Goal: Task Accomplishment & Management: Manage account settings

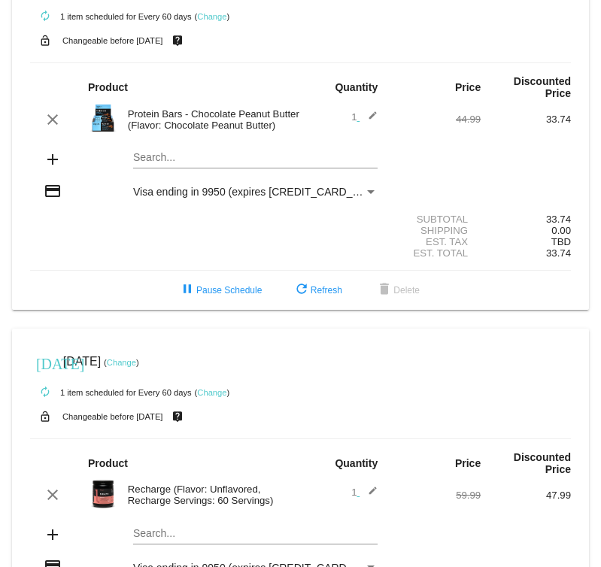
scroll to position [797, 0]
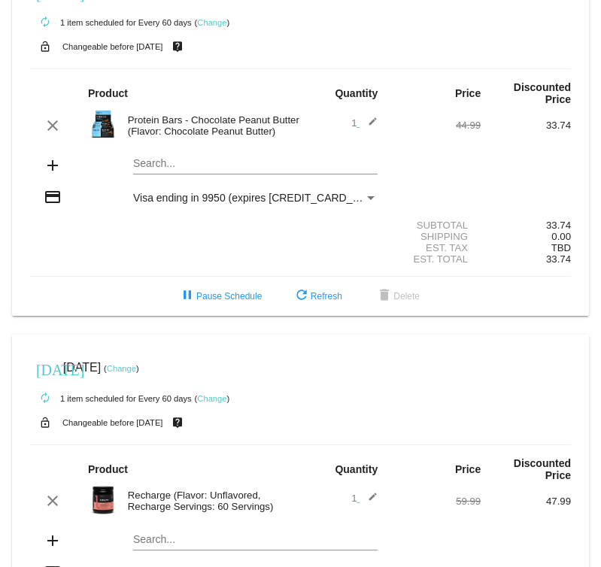
click at [102, 136] on img at bounding box center [103, 124] width 30 height 30
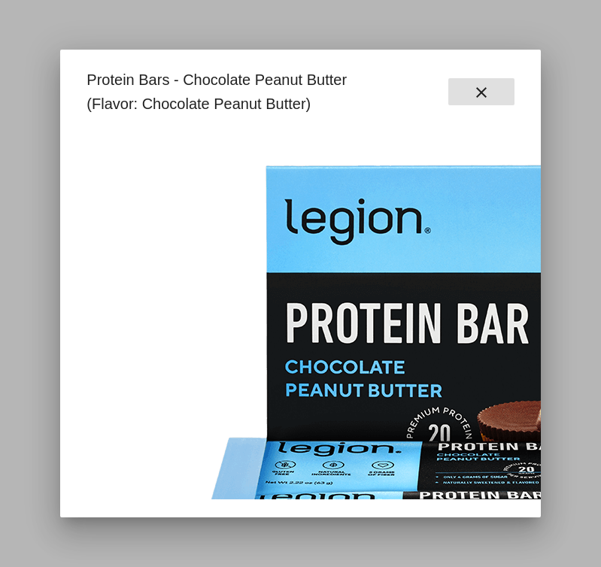
click at [486, 80] on button "close" at bounding box center [482, 91] width 66 height 27
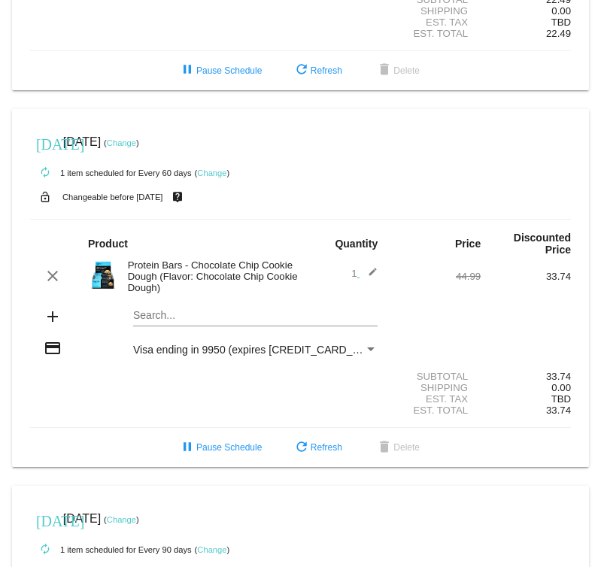
scroll to position [1773, 0]
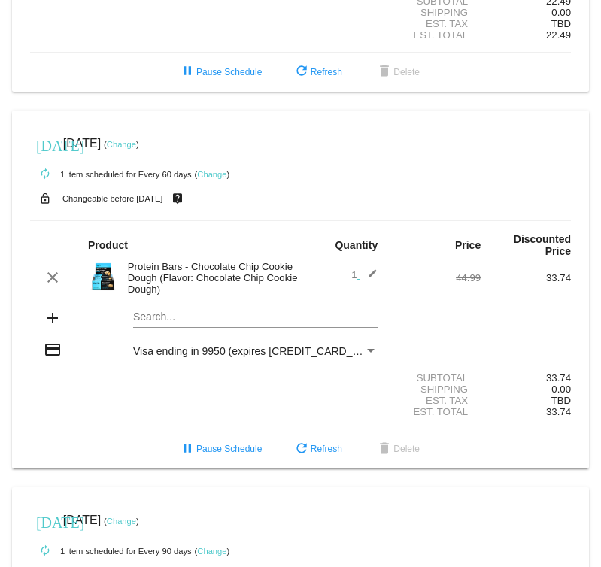
click at [136, 149] on link "Change" at bounding box center [121, 144] width 29 height 9
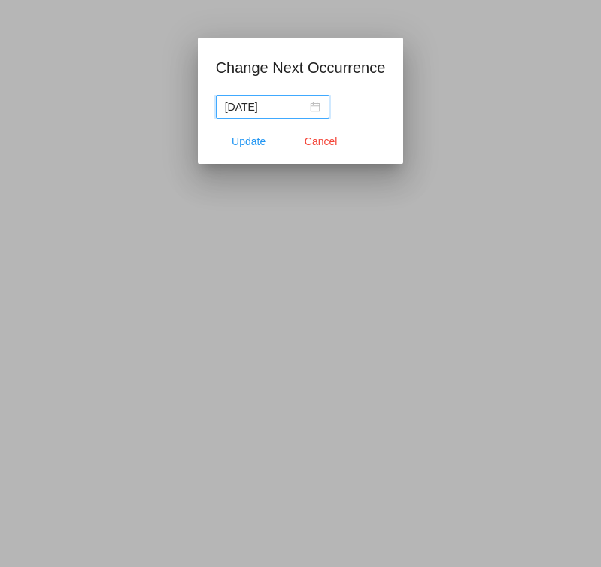
click at [278, 114] on input "[DATE]" at bounding box center [266, 107] width 82 height 17
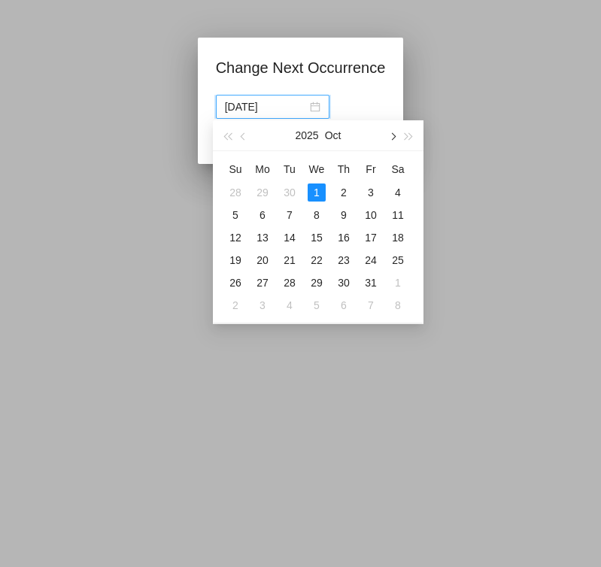
click at [390, 135] on span "button" at bounding box center [392, 137] width 8 height 8
click at [389, 141] on button "button" at bounding box center [392, 135] width 17 height 30
click at [345, 193] on div "1" at bounding box center [344, 193] width 18 height 18
type input "[DATE]"
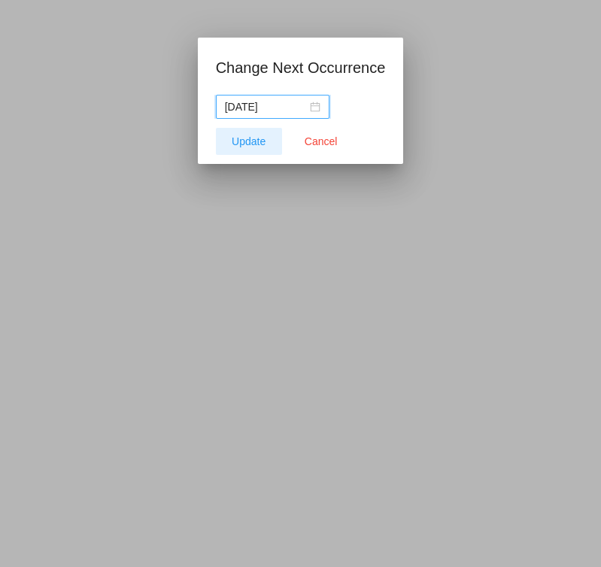
click at [251, 139] on span "Update" at bounding box center [249, 141] width 34 height 12
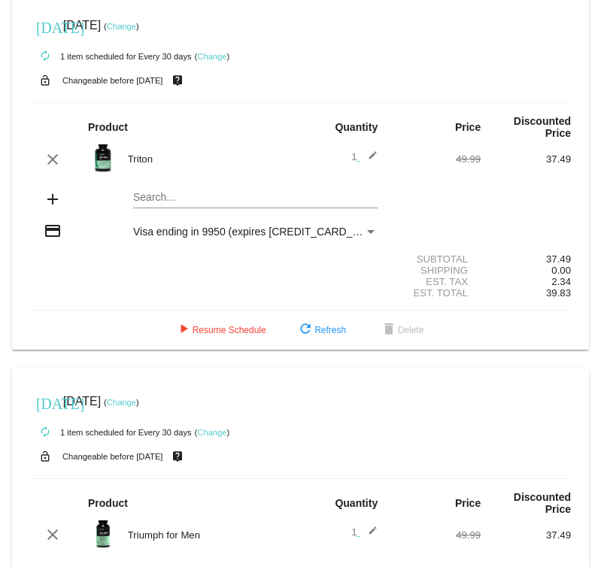
scroll to position [0, 0]
